Goal: Find specific page/section

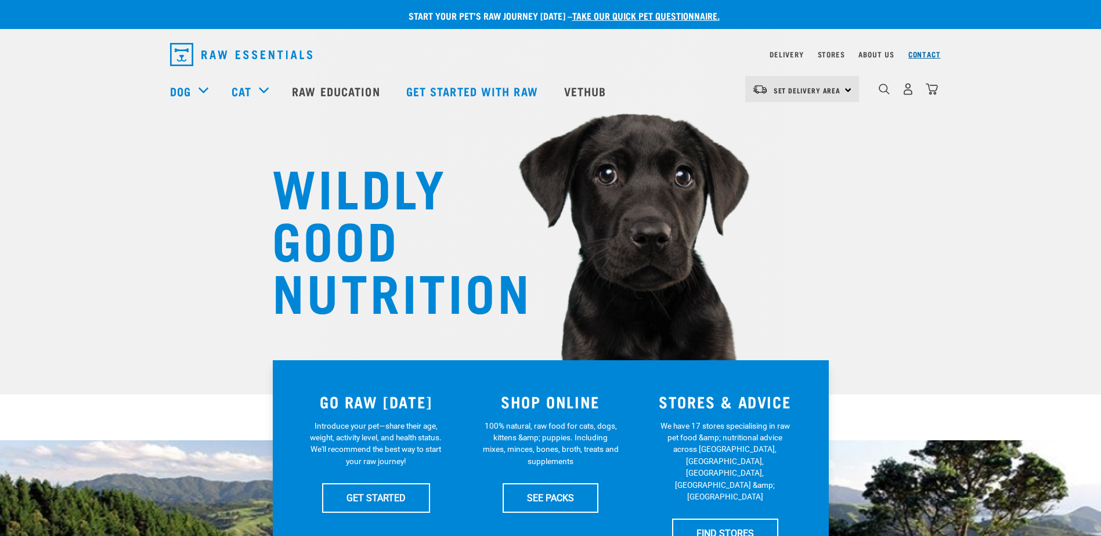
click at [930, 56] on link "Contact" at bounding box center [925, 54] width 33 height 4
click at [839, 53] on link "Stores" at bounding box center [831, 54] width 27 height 4
